Goal: Information Seeking & Learning: Learn about a topic

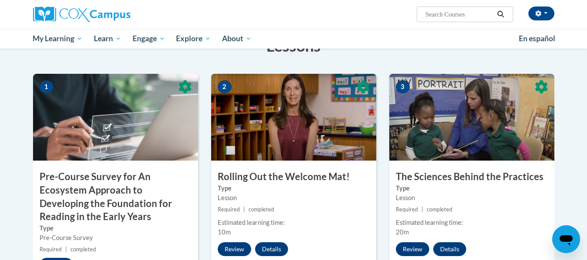
scroll to position [176, 0]
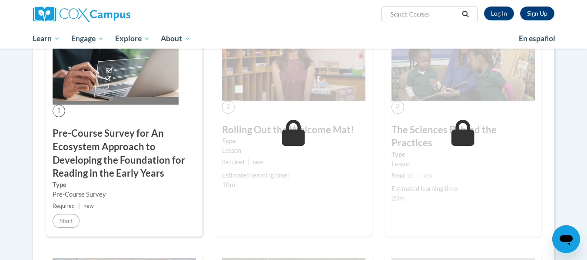
scroll to position [226, 0]
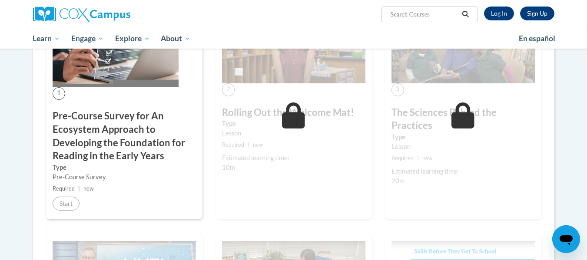
click at [60, 92] on span "1" at bounding box center [59, 93] width 13 height 13
click at [107, 70] on img at bounding box center [116, 45] width 126 height 84
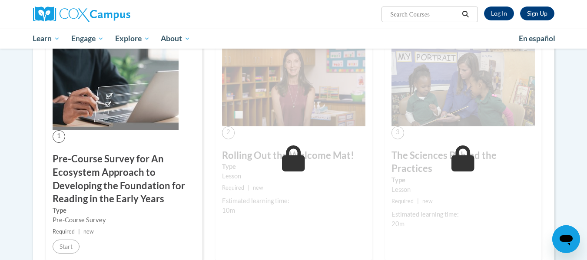
scroll to position [191, 0]
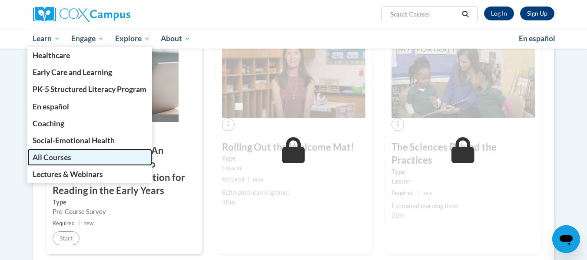
click at [46, 155] on span "All Courses" at bounding box center [52, 157] width 39 height 9
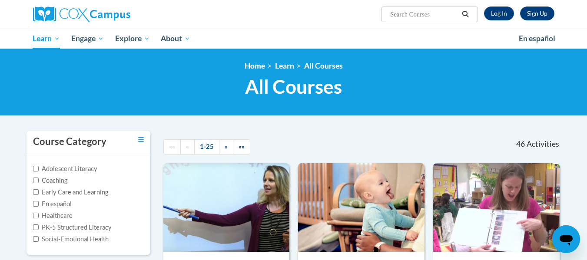
scroll to position [43, 0]
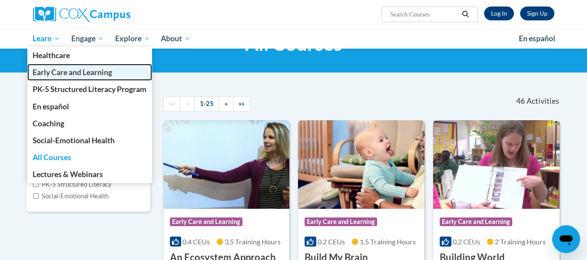
click at [43, 73] on span "Early Care and Learning" at bounding box center [73, 72] width 80 height 9
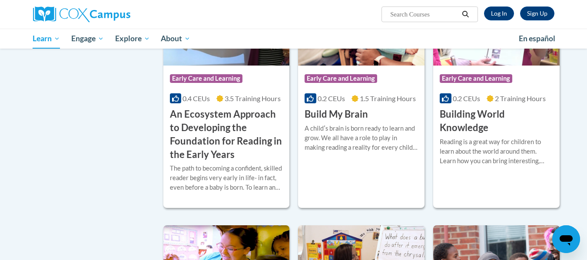
scroll to position [87, 0]
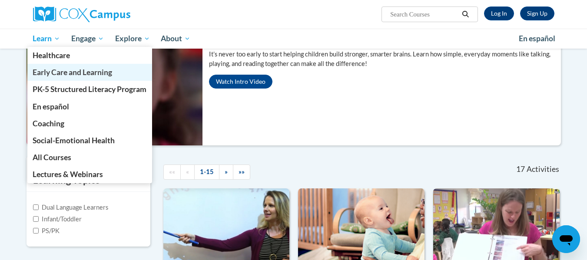
click at [62, 75] on span "Early Care and Learning" at bounding box center [73, 72] width 80 height 9
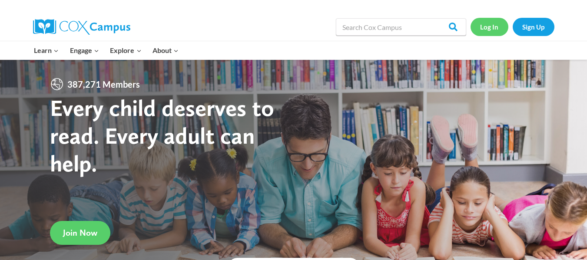
click at [490, 27] on link "Log In" at bounding box center [490, 27] width 38 height 18
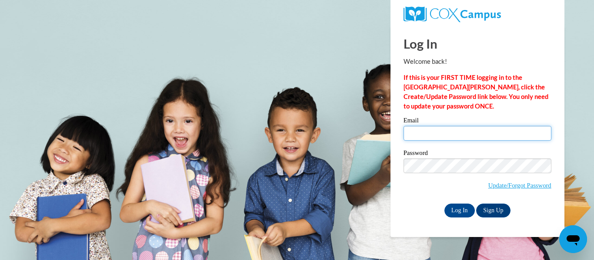
click at [453, 136] on input "Email" at bounding box center [477, 133] width 148 height 15
type input "[EMAIL_ADDRESS][PERSON_NAME][DOMAIN_NAME]"
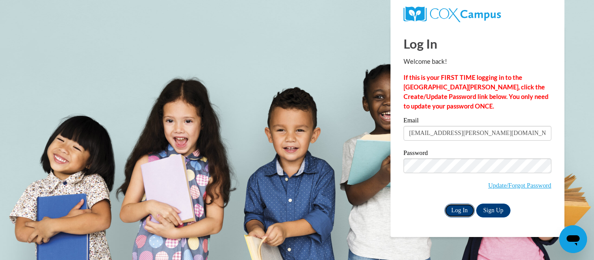
click at [462, 210] on input "Log In" at bounding box center [459, 211] width 30 height 14
click at [455, 210] on input "Log In" at bounding box center [459, 211] width 30 height 14
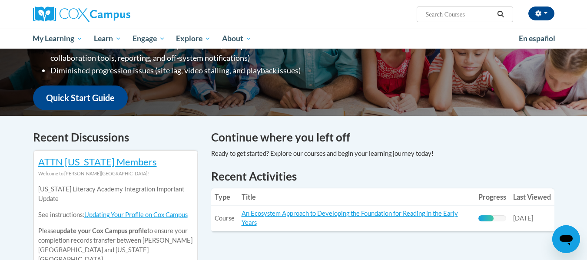
scroll to position [174, 0]
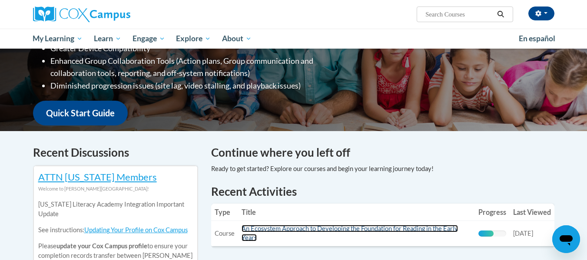
click at [409, 230] on link "An Ecosystem Approach to Developing the Foundation for Reading in the Early Yea…" at bounding box center [350, 233] width 216 height 17
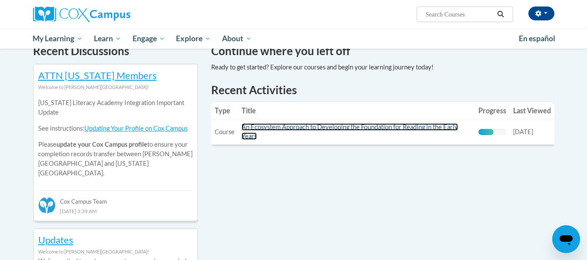
scroll to position [261, 0]
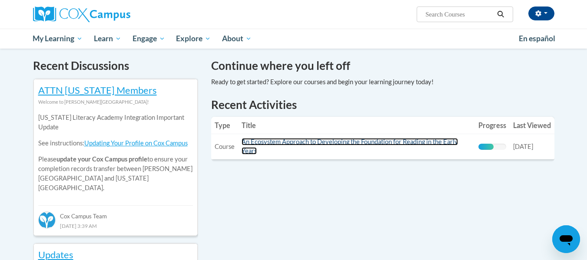
click at [286, 142] on link "An Ecosystem Approach to Developing the Foundation for Reading in the Early Yea…" at bounding box center [350, 146] width 216 height 17
click at [332, 140] on link "An Ecosystem Approach to Developing the Foundation for Reading in the Early Yea…" at bounding box center [350, 146] width 216 height 17
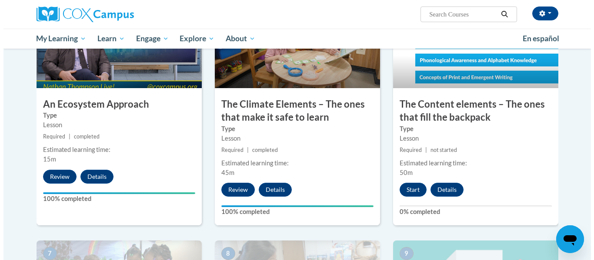
scroll to position [478, 0]
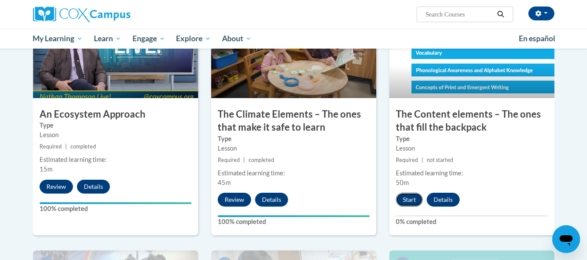
click at [408, 201] on button "Start" at bounding box center [409, 200] width 27 height 14
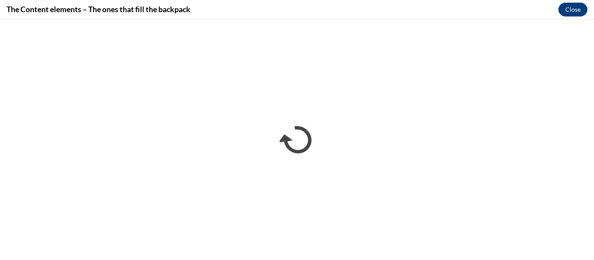
scroll to position [0, 0]
